Goal: Check status: Check status

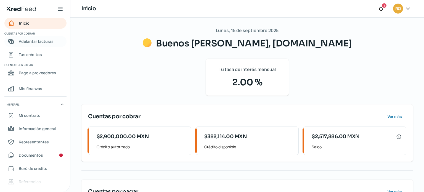
click at [35, 41] on span "Adelantar facturas" at bounding box center [36, 41] width 35 height 7
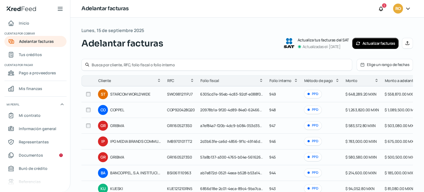
click at [88, 95] on input "checkbox" at bounding box center [88, 94] width 5 height 5
checkbox input "true"
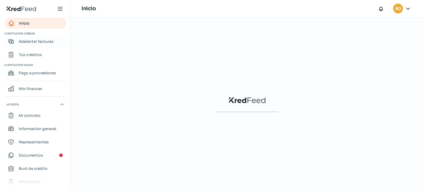
click at [34, 41] on span "Adelantar facturas" at bounding box center [36, 41] width 35 height 7
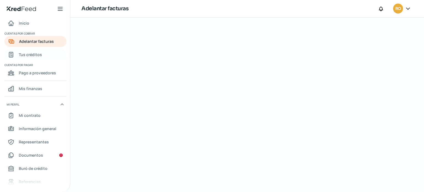
click at [32, 54] on span "Tus créditos" at bounding box center [30, 54] width 23 height 7
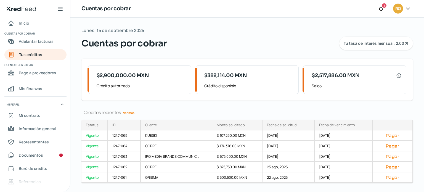
click at [130, 111] on link "Ver más" at bounding box center [129, 113] width 16 height 9
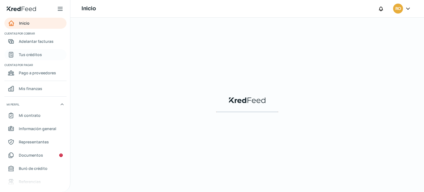
drag, startPoint x: 28, startPoint y: 53, endPoint x: 35, endPoint y: 54, distance: 6.7
click at [28, 53] on span "Tus créditos" at bounding box center [30, 54] width 23 height 7
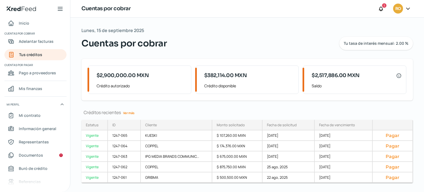
click at [133, 112] on link "Ver más" at bounding box center [129, 113] width 16 height 9
